Goal: Task Accomplishment & Management: Use online tool/utility

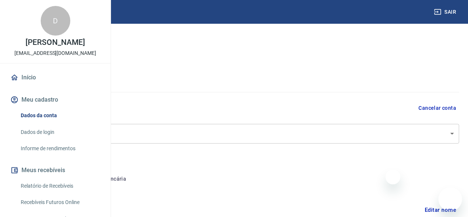
select select "RS"
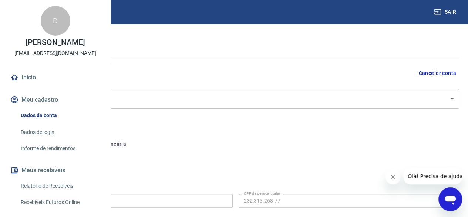
scroll to position [73, 0]
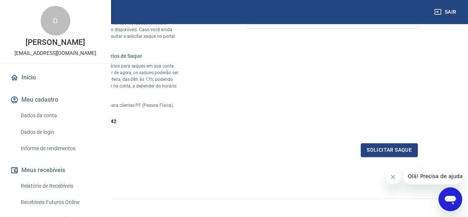
scroll to position [74, 0]
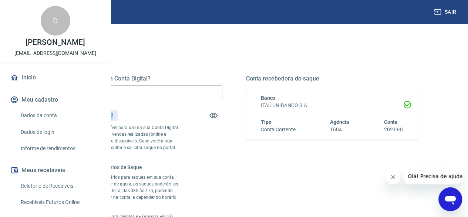
drag, startPoint x: 205, startPoint y: 115, endPoint x: 224, endPoint y: 114, distance: 19.3
click at [118, 114] on div "R$ 515,42" at bounding box center [102, 115] width 32 height 11
copy p "515,42"
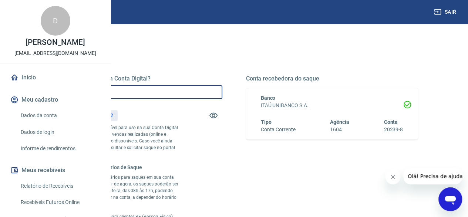
drag, startPoint x: 184, startPoint y: 90, endPoint x: 156, endPoint y: 91, distance: 27.4
click at [156, 91] on div "Quanto deseja sacar da Conta Digital? R$ 0,00 ​ Saldo total*: R$ 515,42 *Corres…" at bounding box center [233, 159] width 385 height 234
paste input "515,42"
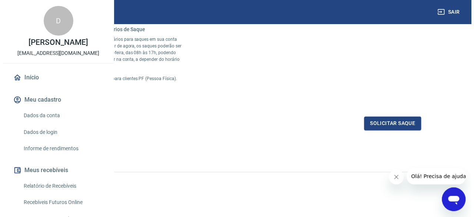
scroll to position [222, 0]
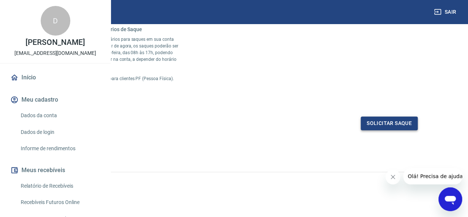
type input "R$ 515,42"
click at [375, 130] on button "Solicitar saque" at bounding box center [389, 123] width 57 height 14
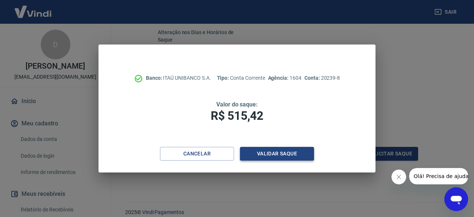
click at [287, 156] on button "Validar saque" at bounding box center [277, 154] width 74 height 14
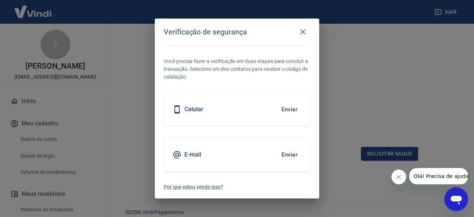
click at [294, 154] on button "Enviar" at bounding box center [289, 155] width 24 height 16
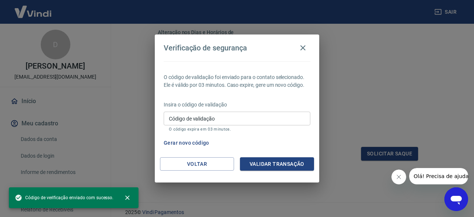
click at [233, 116] on input "Código de validação" at bounding box center [237, 118] width 147 height 14
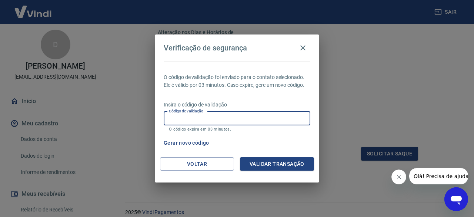
paste input "634586"
type input "634586"
click at [290, 163] on button "Validar transação" at bounding box center [277, 164] width 74 height 14
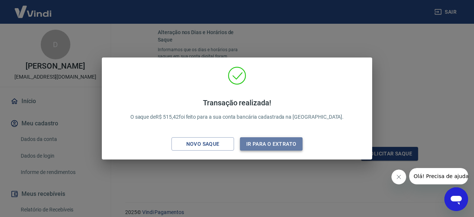
click at [271, 143] on button "Ir para o extrato" at bounding box center [271, 144] width 63 height 14
